Goal: Check status: Check status

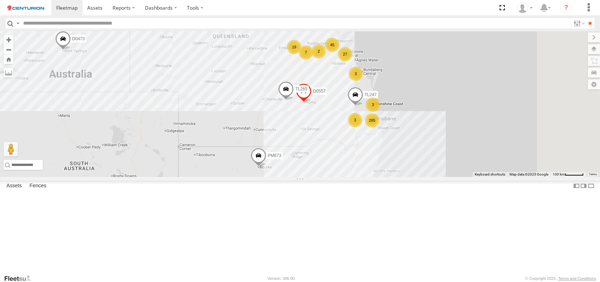
drag, startPoint x: 482, startPoint y: 184, endPoint x: 436, endPoint y: 180, distance: 46.6
click at [436, 177] on div "F0491 TL129 D0473 FT732 Cage101 FT733 F0485 MV283 F0347 PM673 PM755 F0400 F0340…" at bounding box center [300, 104] width 600 height 146
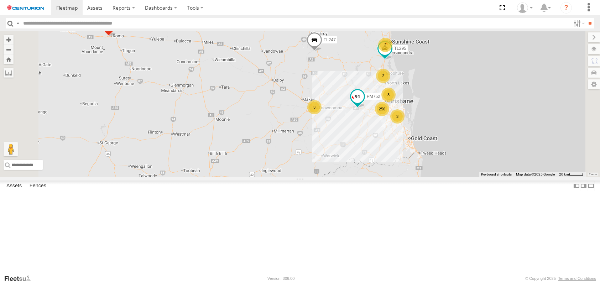
click at [364, 103] on span at bounding box center [357, 96] width 13 height 13
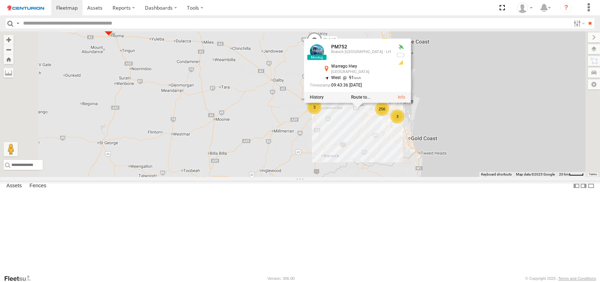
click at [434, 170] on div "F0491 TL129 D0473 FT732 Cage101 FT733 F0485 MV283 F0347 PM673 PM755 F0400 F0340…" at bounding box center [300, 104] width 600 height 146
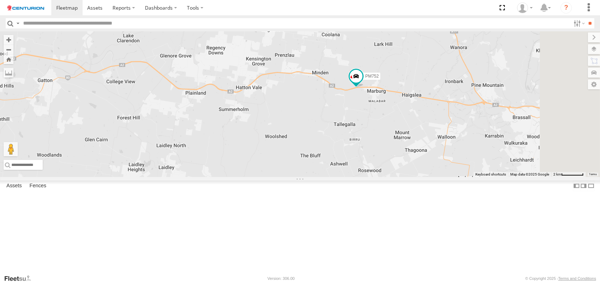
drag, startPoint x: 457, startPoint y: 155, endPoint x: 391, endPoint y: 204, distance: 82.5
click at [391, 177] on div "F0491 TL129 D0473 FT732 Cage101 FT733 F0485 MV283 F0347 PM673 PM755 F0400 F0340…" at bounding box center [300, 104] width 600 height 146
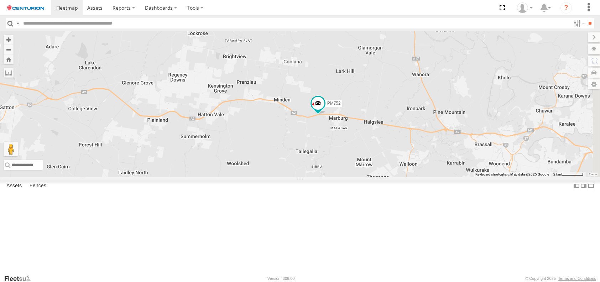
drag, startPoint x: 410, startPoint y: 164, endPoint x: 371, endPoint y: 192, distance: 48.3
click at [371, 177] on div "F0491 TL129 D0473 FT732 Cage101 FT733 F0485 MV283 F0347 PM673 PM755 F0400 F0340…" at bounding box center [300, 104] width 600 height 146
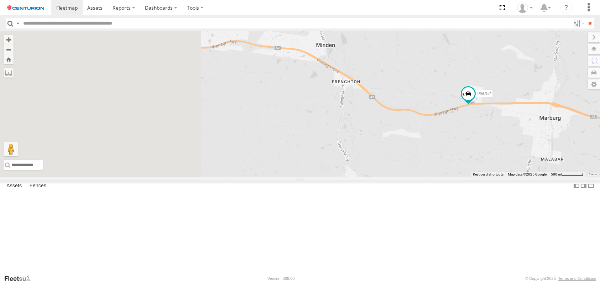
drag, startPoint x: 361, startPoint y: 234, endPoint x: 534, endPoint y: 191, distance: 178.7
click at [538, 177] on div "F0491 TL129 D0473 FT732 Cage101 FT733 F0485 MV283 F0347 PM673 PM755 F0400 F0340…" at bounding box center [300, 104] width 600 height 146
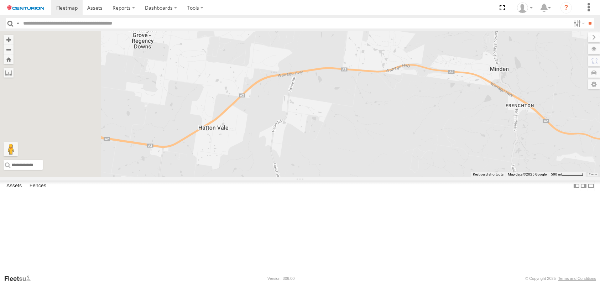
drag, startPoint x: 370, startPoint y: 155, endPoint x: 531, endPoint y: 188, distance: 164.1
click at [531, 177] on div "F0491 TL129 D0473 FT732 Cage101 FT733 F0485 MV283 F0347 PM673 PM755 F0400 F0340…" at bounding box center [300, 104] width 600 height 146
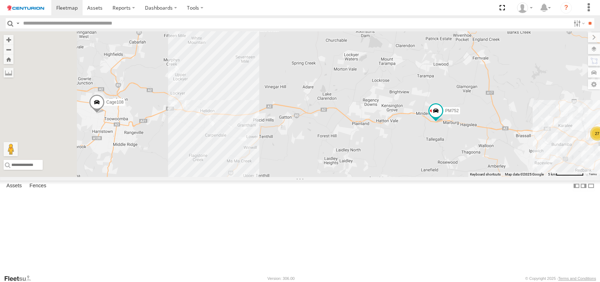
drag, startPoint x: 267, startPoint y: 197, endPoint x: 376, endPoint y: 182, distance: 110.1
click at [376, 177] on div "F0491 TL129 D0473 FT732 Cage101 FT733 F0485 MV283 F0347 PM673 PM755 F0400 F0340…" at bounding box center [300, 104] width 600 height 146
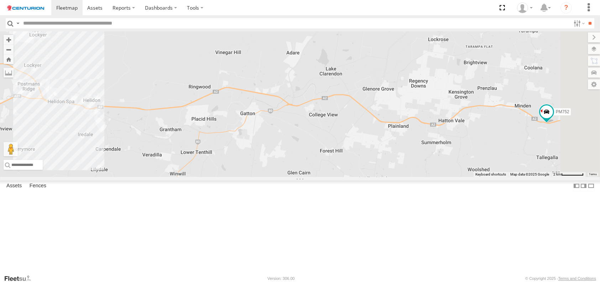
drag, startPoint x: 412, startPoint y: 211, endPoint x: 337, endPoint y: 220, distance: 75.4
click at [337, 177] on div "F0491 TL129 D0473 FT732 Cage101 FT733 F0485 MV283 F0347 PM673 PM755 F0400 F0340…" at bounding box center [300, 104] width 600 height 146
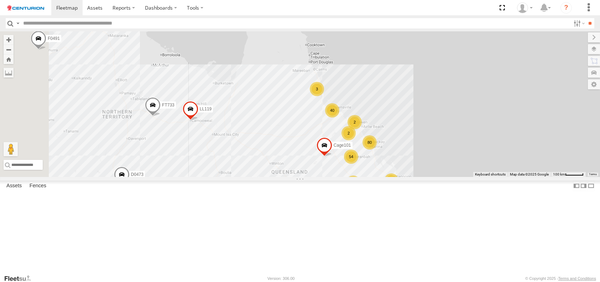
drag, startPoint x: 213, startPoint y: 120, endPoint x: 387, endPoint y: 225, distance: 202.6
click at [387, 177] on div "F0491 TL129 D0473 FT732 Cage101 FT733 F0485 MV283 F0347 PM673 PM755 F0400 F0340…" at bounding box center [300, 104] width 600 height 146
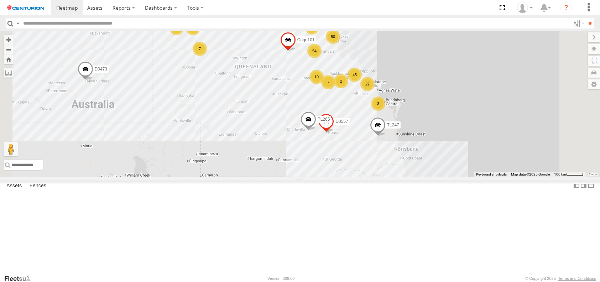
drag, startPoint x: 314, startPoint y: 214, endPoint x: 311, endPoint y: 83, distance: 131.2
click at [311, 83] on div "F0491 TL129 D0473 FT732 Cage101 FT733 F0485 MV283 F0347 PM673 PM755 F0400 F0340…" at bounding box center [300, 104] width 600 height 146
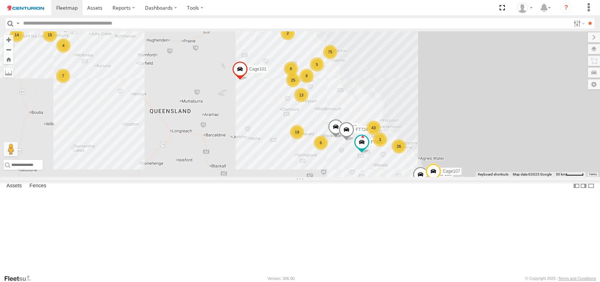
drag, startPoint x: 408, startPoint y: 112, endPoint x: 351, endPoint y: 149, distance: 68.1
click at [351, 149] on div "F0491 TL129 D0473 FT732 Cage101 FT733 F0485 MV283 F0347 PM673 PM755 F0400 F0340…" at bounding box center [300, 104] width 600 height 146
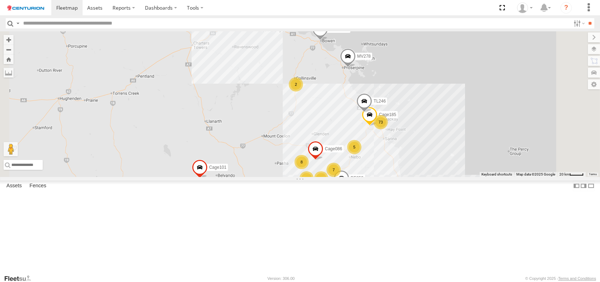
drag, startPoint x: 373, startPoint y: 76, endPoint x: 360, endPoint y: 159, distance: 84.1
click at [360, 159] on div "F0491 TL129 D0473 FT732 Cage101 FT733 F0485 MV283 F0347 PM673 PM755 F0400 F0340…" at bounding box center [300, 104] width 600 height 146
click at [303, 94] on div "2" at bounding box center [296, 86] width 14 height 14
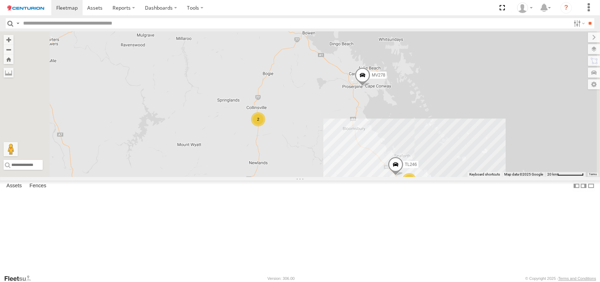
click at [370, 87] on span at bounding box center [363, 76] width 16 height 19
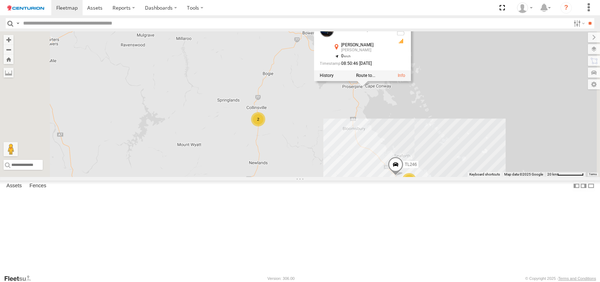
click at [413, 155] on div "F0491 TL129 D0473 FT732 Cage101 FT733 F0485 MV283 F0347 PM673 PM755 F0400 F0340…" at bounding box center [300, 104] width 600 height 146
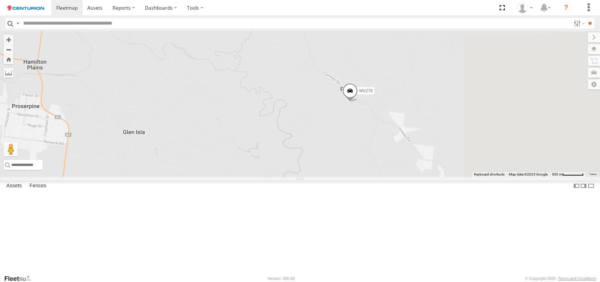
drag, startPoint x: 556, startPoint y: 145, endPoint x: 373, endPoint y: 131, distance: 183.3
click at [373, 131] on div "F0491 TL129 D0473 FT732 Cage101 FT733 F0485 MV283 F0347 PM673 PM755 F0400 F0340…" at bounding box center [300, 104] width 600 height 146
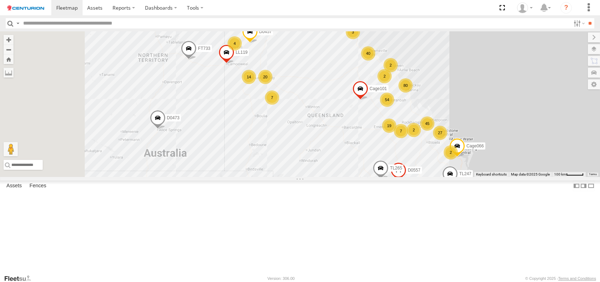
drag, startPoint x: 255, startPoint y: 216, endPoint x: 404, endPoint y: 127, distance: 174.0
click at [406, 128] on div "F0491 TL129 D0473 FT732 Cage101 FT733 F0485 MV283 F0347 PM673 PM755 F0400 F0340…" at bounding box center [300, 104] width 600 height 146
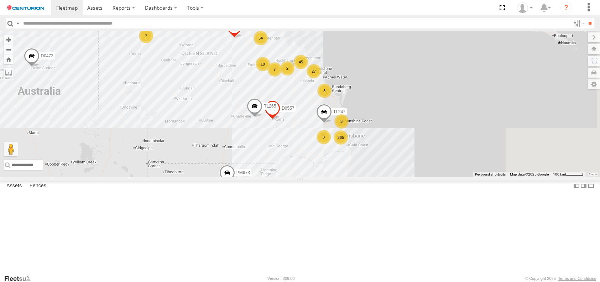
drag, startPoint x: 387, startPoint y: 176, endPoint x: 282, endPoint y: 155, distance: 106.8
click at [282, 155] on div "F0491 TL129 D0473 FT732 Cage101 FT733 F0485 MV283 F0347 PM673 PM755 F0400 F0340…" at bounding box center [300, 104] width 600 height 146
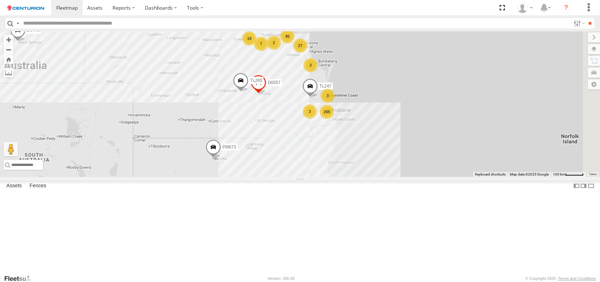
drag, startPoint x: 369, startPoint y: 191, endPoint x: 369, endPoint y: 155, distance: 36.3
click at [369, 155] on div "F0491 TL129 D0473 FT732 Cage101 FT733 F0485 MV283 F0347 PM673 PM755 F0400 F0340…" at bounding box center [300, 104] width 600 height 146
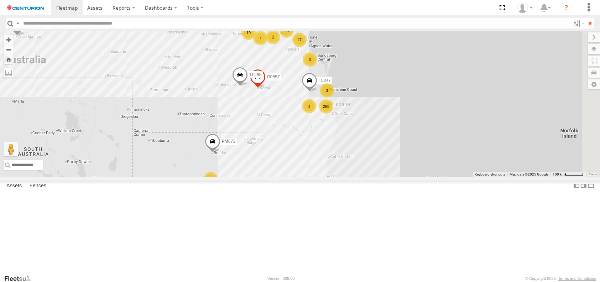
click at [314, 207] on span at bounding box center [306, 197] width 16 height 19
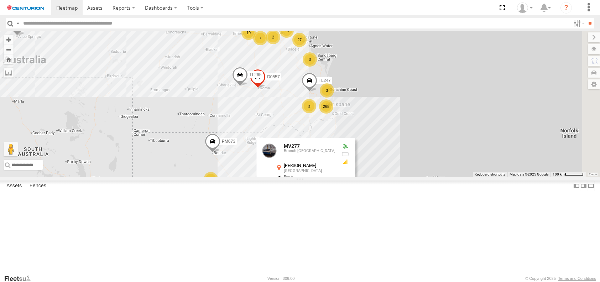
click at [336, 177] on div "F0491 TL129 D0473 FT732 Cage101 FT733 F0485 MV283 F0347 PM673 PM755 F0400 F0340…" at bounding box center [300, 104] width 600 height 146
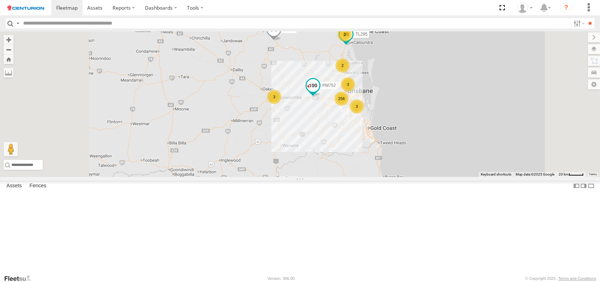
click at [320, 92] on span at bounding box center [313, 85] width 13 height 13
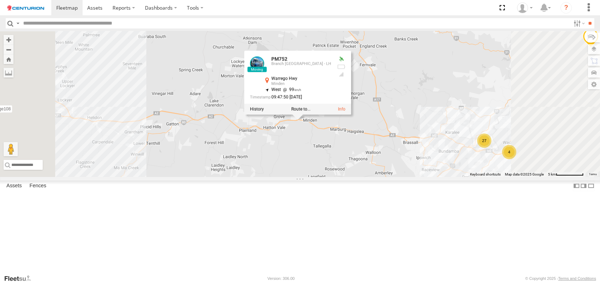
drag, startPoint x: 392, startPoint y: 103, endPoint x: 375, endPoint y: 293, distance: 190.0
click at [375, 282] on html at bounding box center [300, 141] width 600 height 282
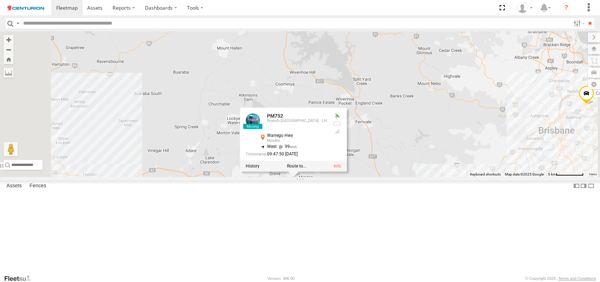
drag, startPoint x: 376, startPoint y: 233, endPoint x: 383, endPoint y: 269, distance: 36.6
click at [383, 177] on div "F0491 TL129 D0473 FT732 Cage101 FT733 F0485 MV283 F0347 PM673 PM755 F0400 F0340…" at bounding box center [300, 104] width 600 height 146
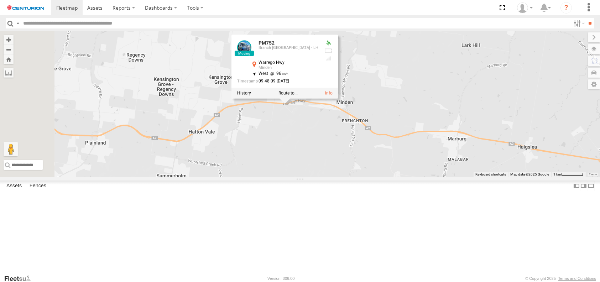
click at [387, 177] on div "F0491 TL129 D0473 FT732 Cage101 FT733 F0485 MV283 F0347 PM673 PM755 F0400 F0340…" at bounding box center [300, 104] width 600 height 146
